Goal: Information Seeking & Learning: Compare options

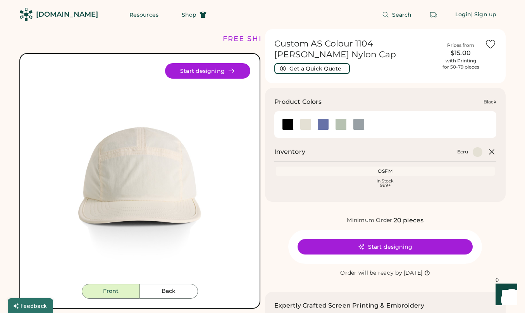
click at [286, 127] on div at bounding box center [288, 124] width 12 height 12
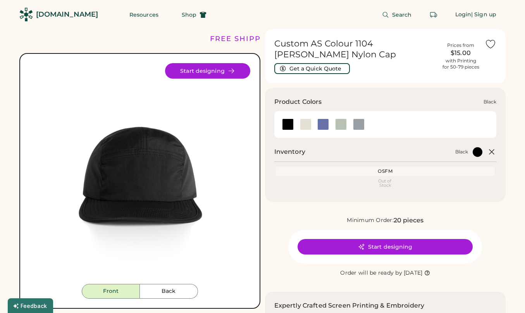
click at [285, 124] on div at bounding box center [288, 124] width 12 height 12
click at [306, 124] on div at bounding box center [306, 124] width 12 height 12
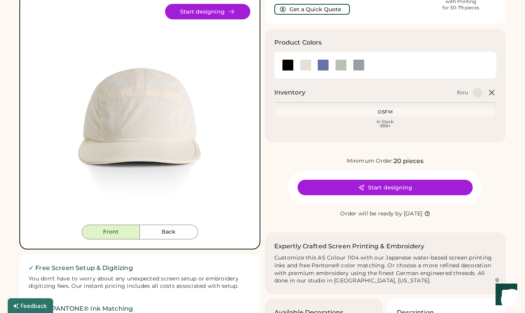
scroll to position [34, 0]
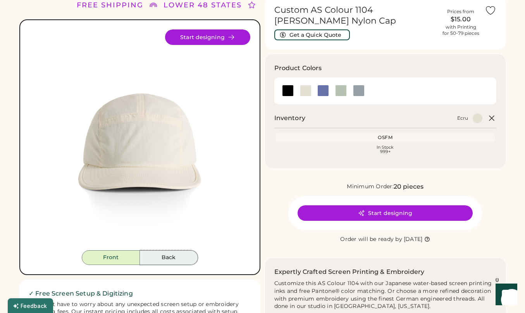
click at [176, 252] on button "Back" at bounding box center [169, 257] width 58 height 15
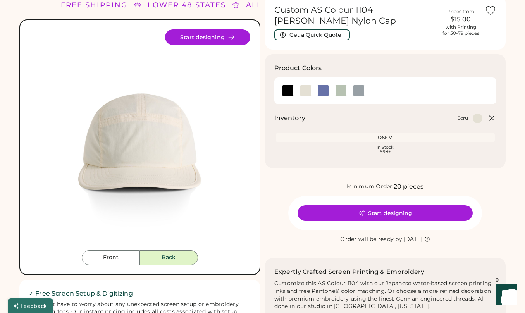
click at [195, 147] on img at bounding box center [139, 139] width 221 height 221
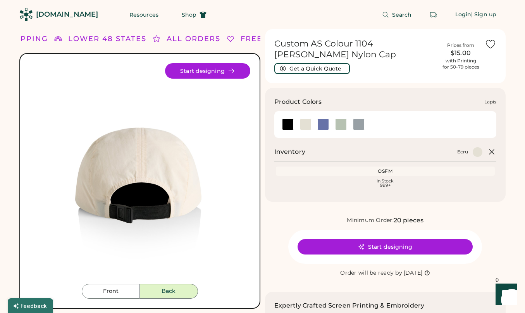
click at [321, 120] on div at bounding box center [323, 124] width 12 height 12
